Goal: Task Accomplishment & Management: Manage account settings

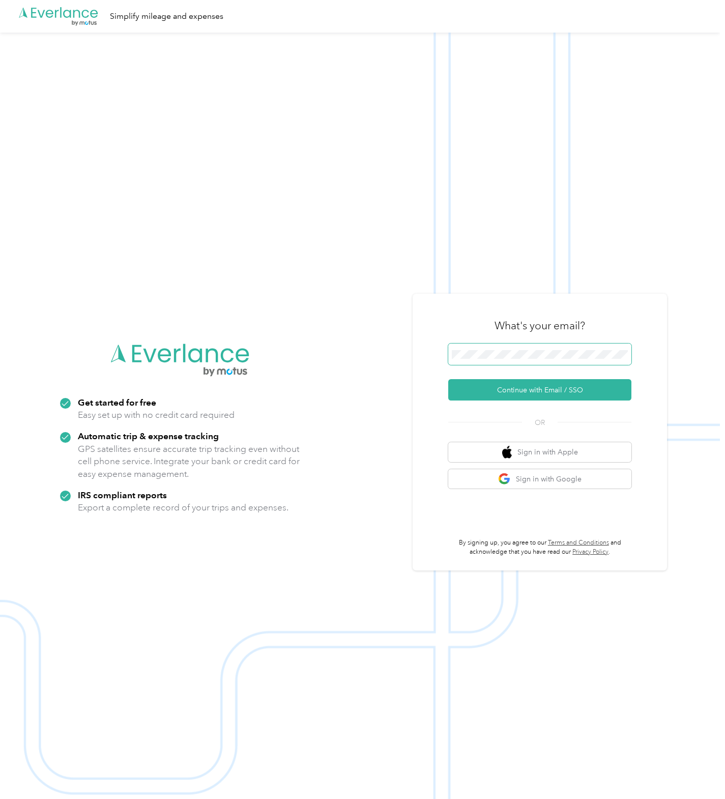
click at [506, 346] on span at bounding box center [539, 353] width 183 height 21
click at [504, 361] on span at bounding box center [539, 353] width 183 height 21
click at [486, 389] on button "Continue with Email / SSO" at bounding box center [539, 389] width 183 height 21
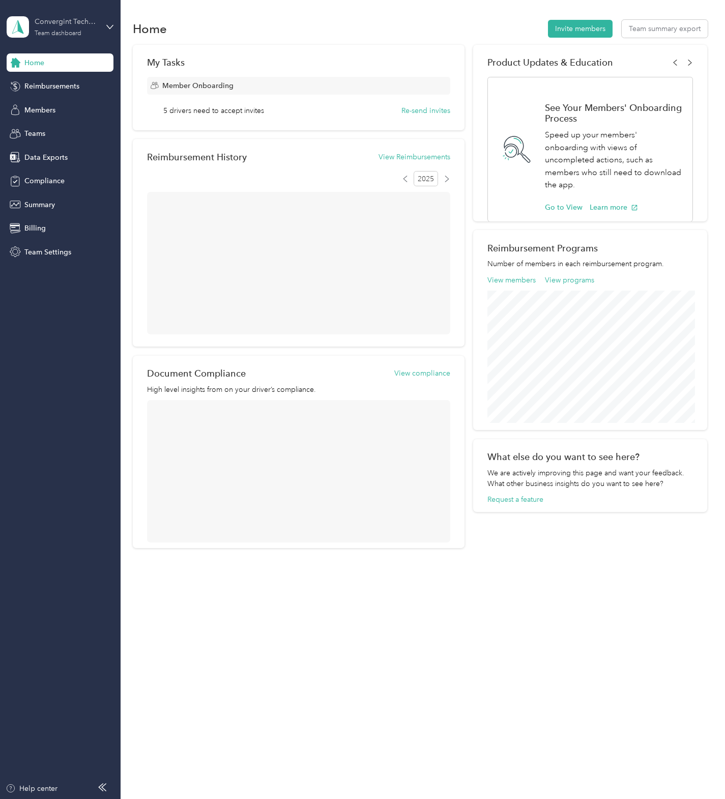
click at [72, 36] on div "Team dashboard" at bounding box center [58, 34] width 47 height 6
click at [60, 109] on div "Personal dashboard" at bounding box center [48, 106] width 64 height 11
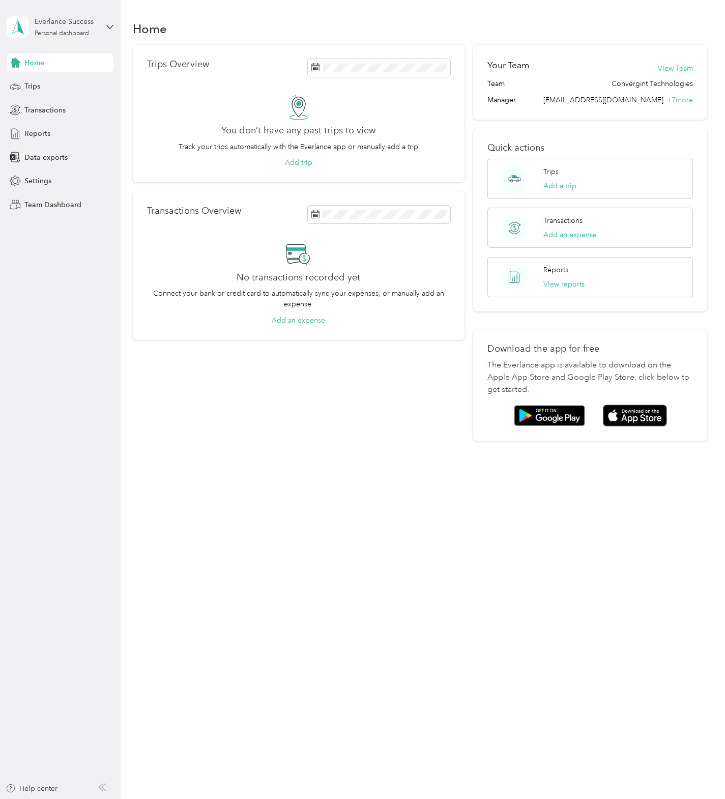
click at [209, 38] on div "Home" at bounding box center [420, 28] width 574 height 21
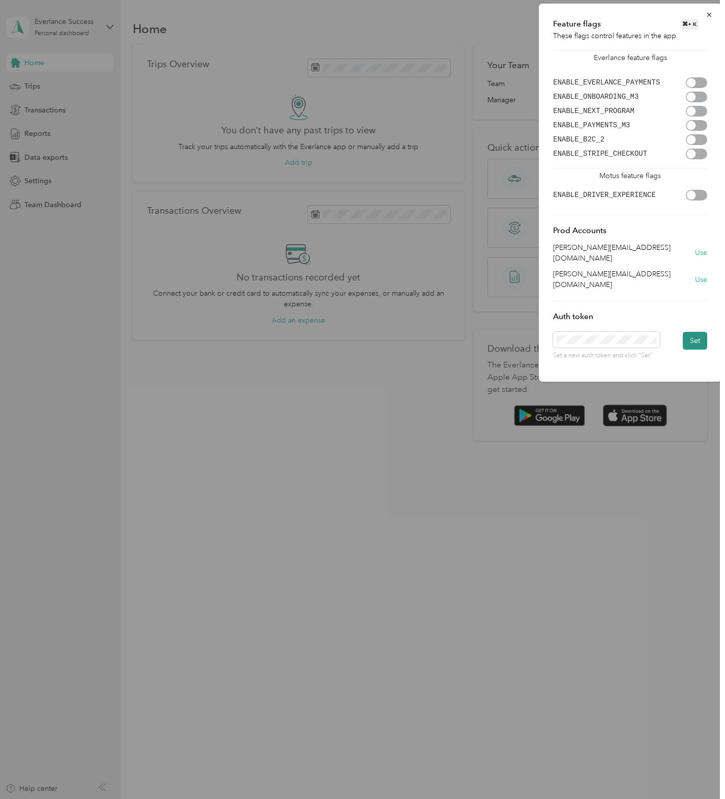
click at [684, 332] on button "Set" at bounding box center [695, 341] width 24 height 18
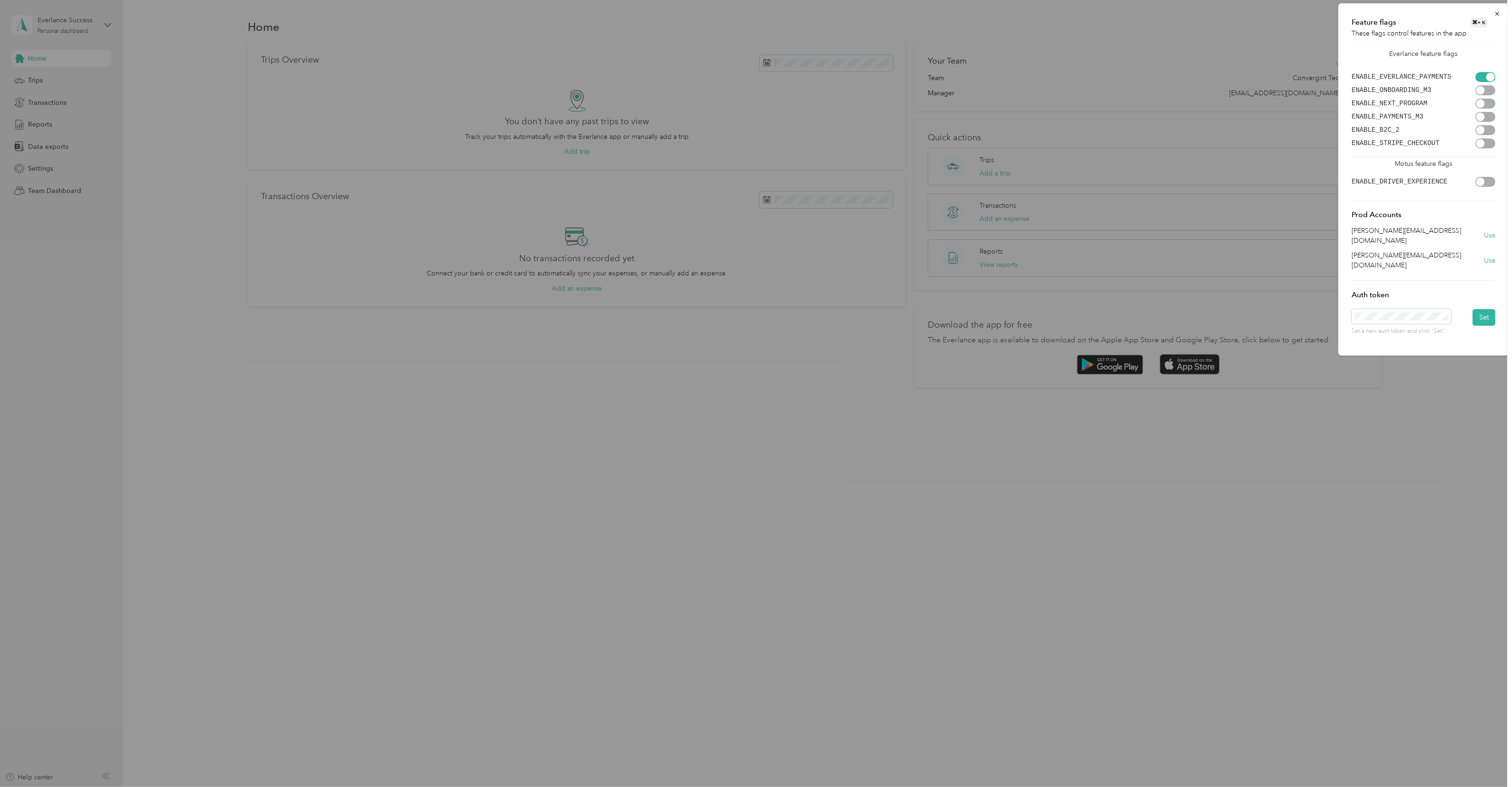
scroll to position [0, 979]
click at [675, 310] on button "Set" at bounding box center [1483, 318] width 22 height 17
